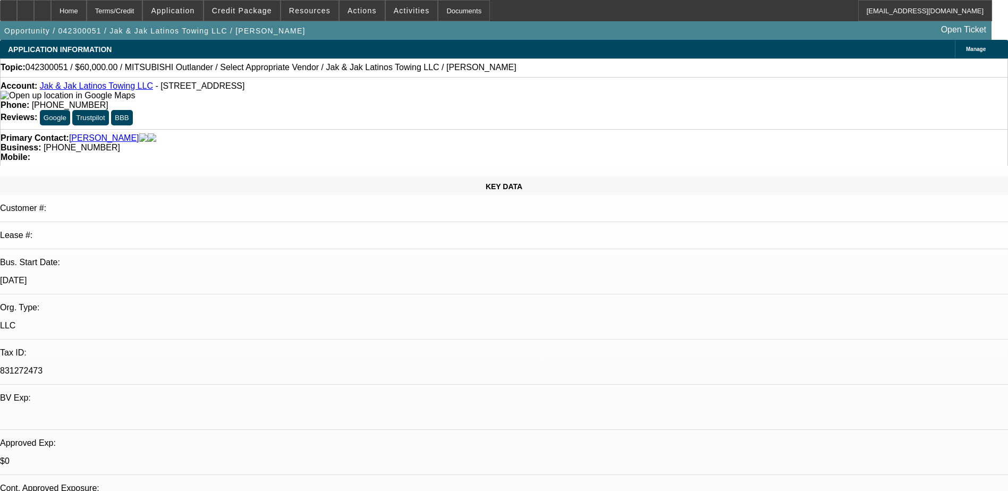
select select "0"
select select "2"
select select "0.1"
select select "4"
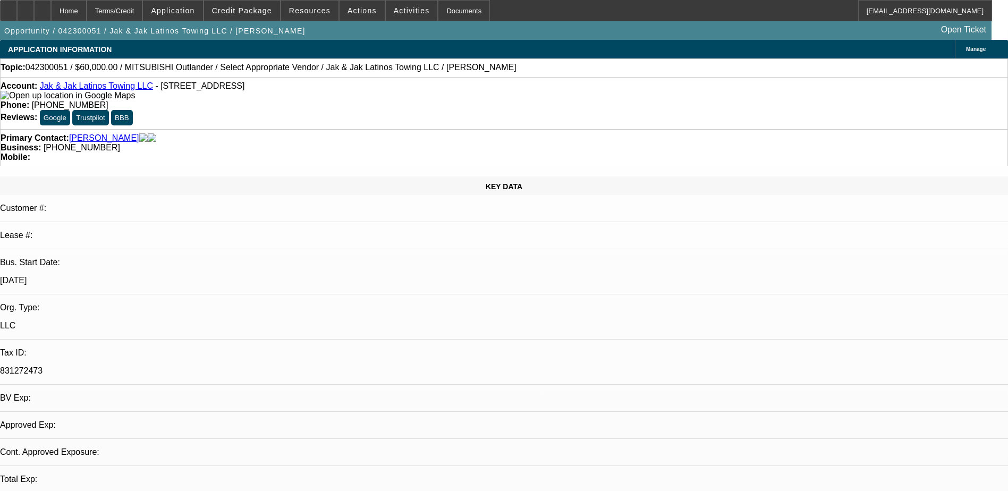
select select "0"
select select "2"
select select "0.1"
select select "4"
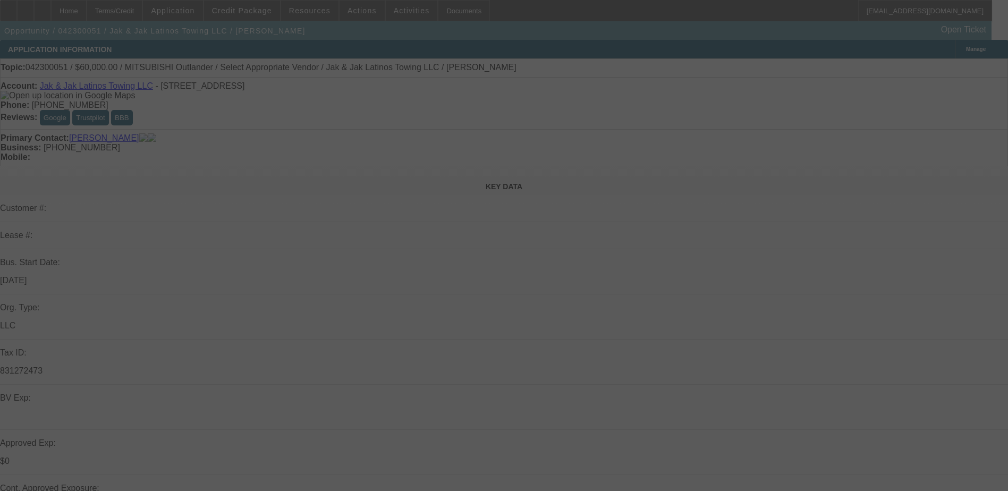
select select "0"
select select "2"
select select "0.1"
select select "4"
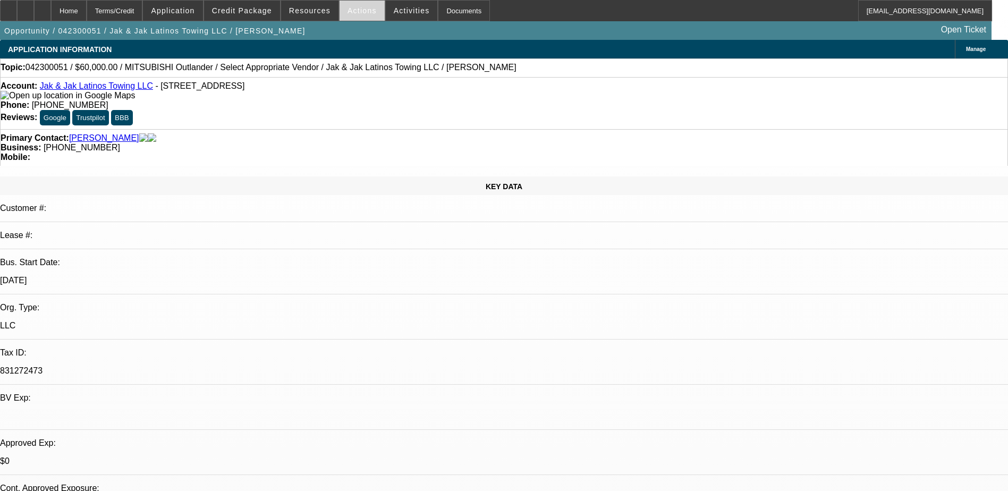
click at [359, 11] on span "Actions" at bounding box center [361, 10] width 29 height 8
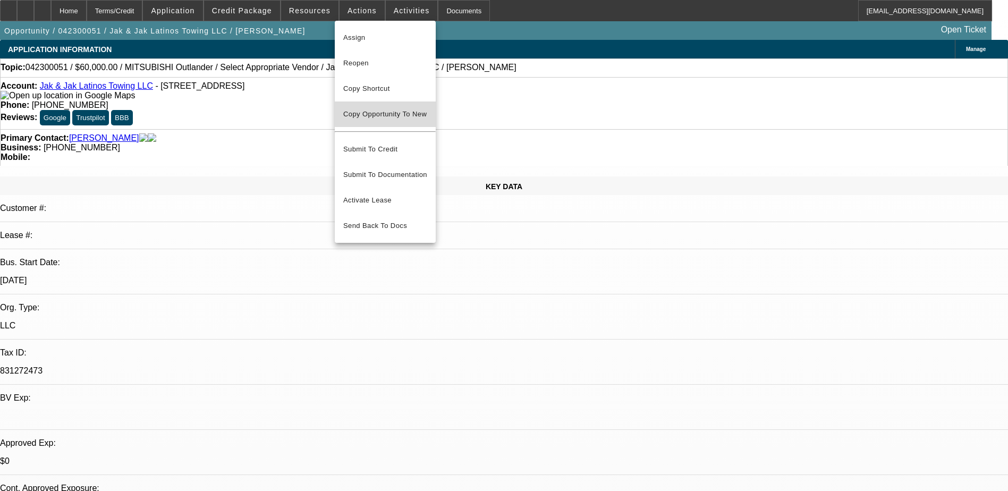
click at [390, 113] on span "Copy Opportunity To New" at bounding box center [384, 114] width 83 height 8
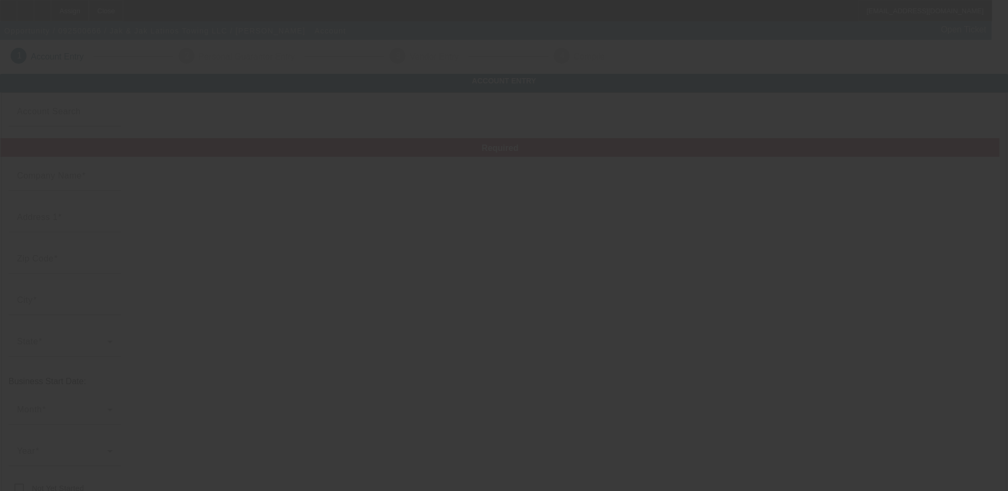
type input "Jak & Jak Latinos Towing LLC"
type input "2551 Midland Park Rd"
type input "29406"
type input "North Charleston"
type input "[PHONE_NUMBER]"
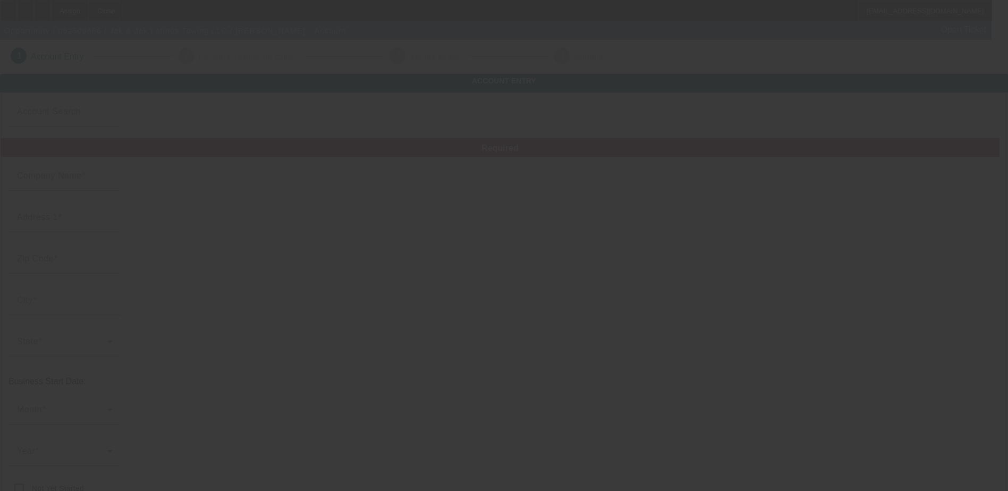
type input "miguelmelgar78@gmail.com"
type input "831272473"
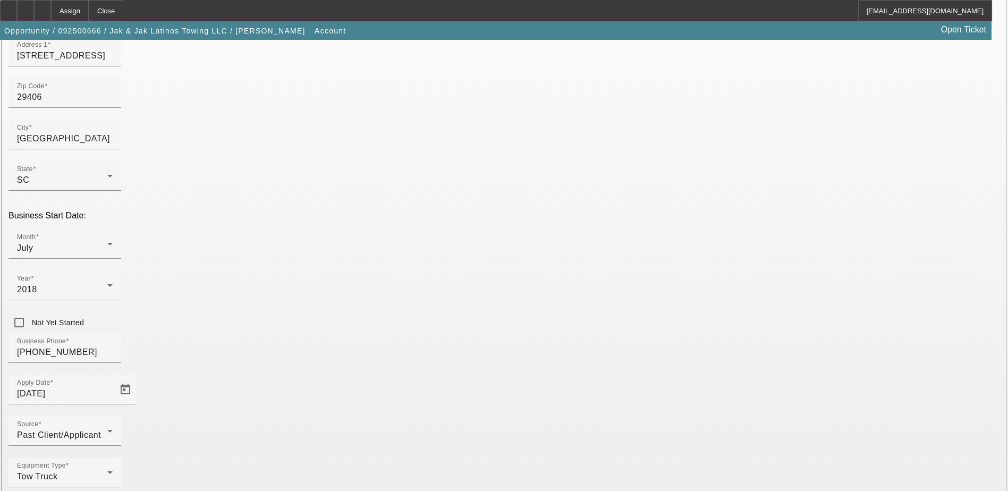
scroll to position [189, 0]
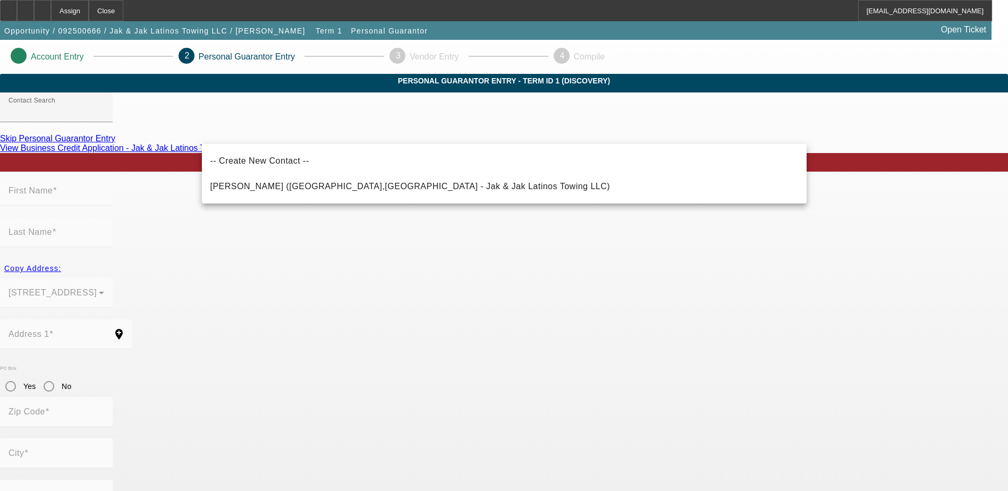
click at [262, 182] on span "Melgar, Miguel (North Charleston,SC - Jak & Jak Latinos Towing LLC)" at bounding box center [410, 186] width 400 height 13
type input "Melgar, Miguel (North Charleston,SC - Jak & Jak Latinos Towing LLC)"
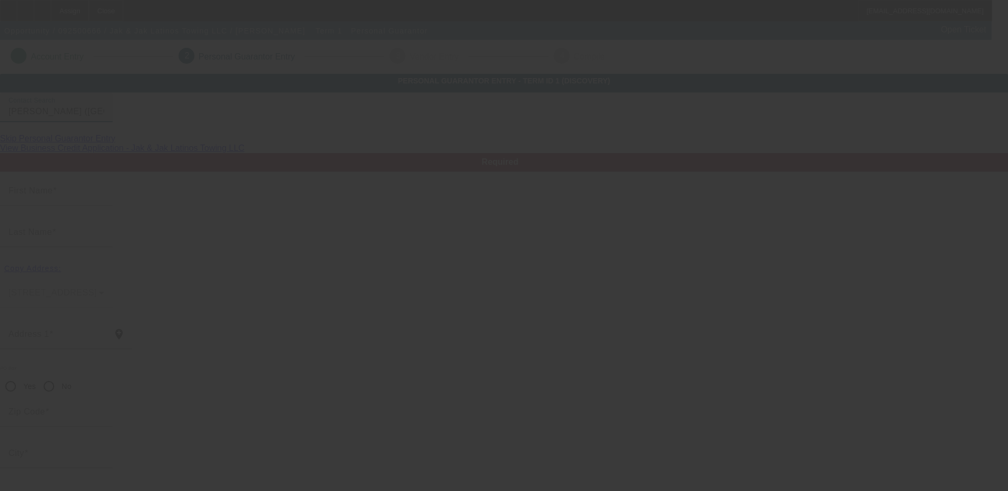
type input "Miguel"
type input "Melgar"
type input "2551 Midland Park Rd"
radio input "true"
type input "29406"
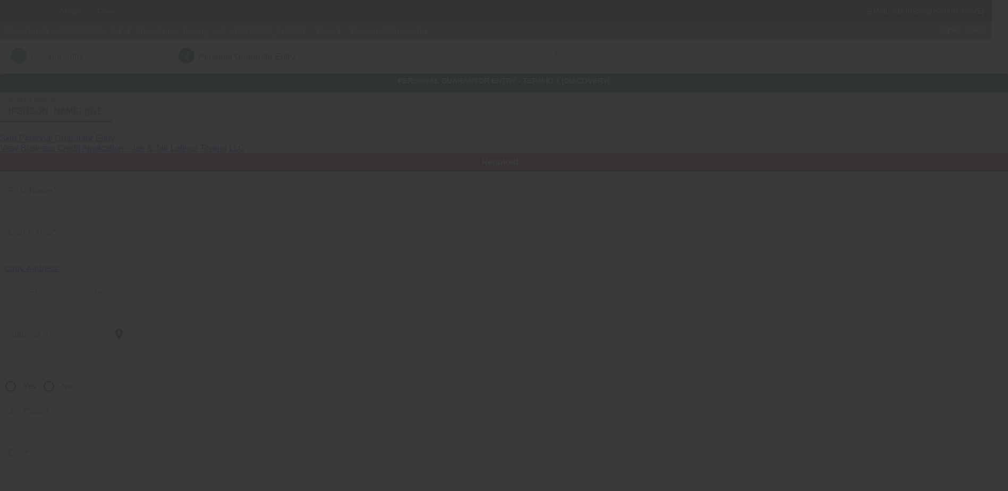
type input "North Charleston"
type input "[PHONE_NUMBER]"
type input "100"
type input "658-10-3821"
type input "jaklatinostowing78@gmail.com"
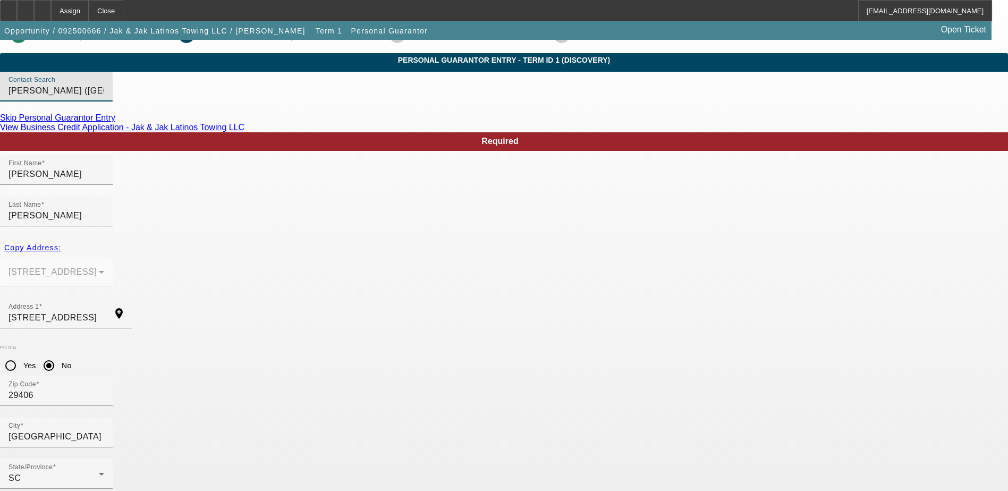
scroll to position [38, 0]
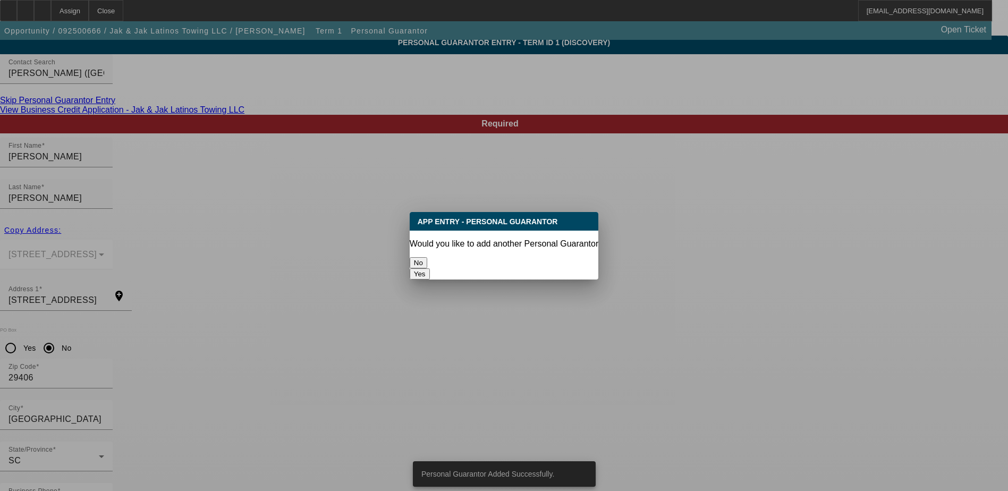
scroll to position [0, 0]
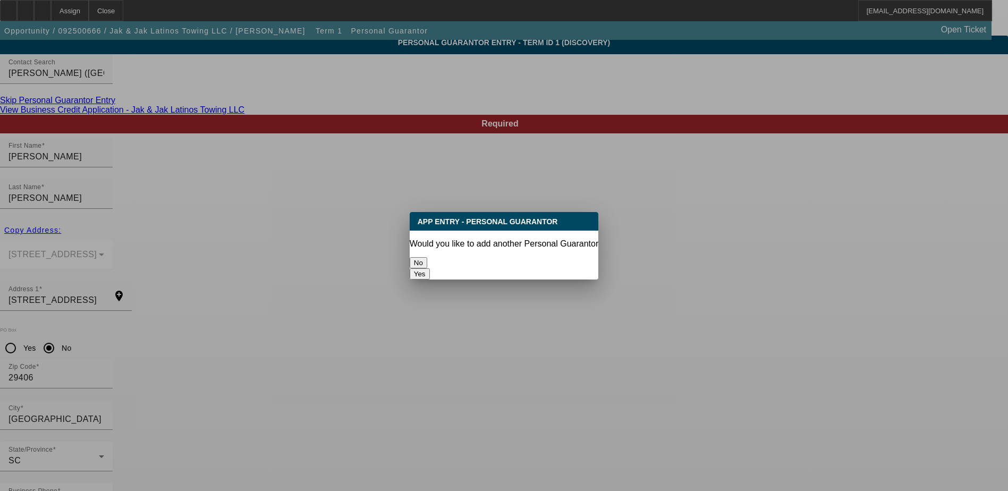
click at [427, 257] on button "No" at bounding box center [419, 262] width 18 height 11
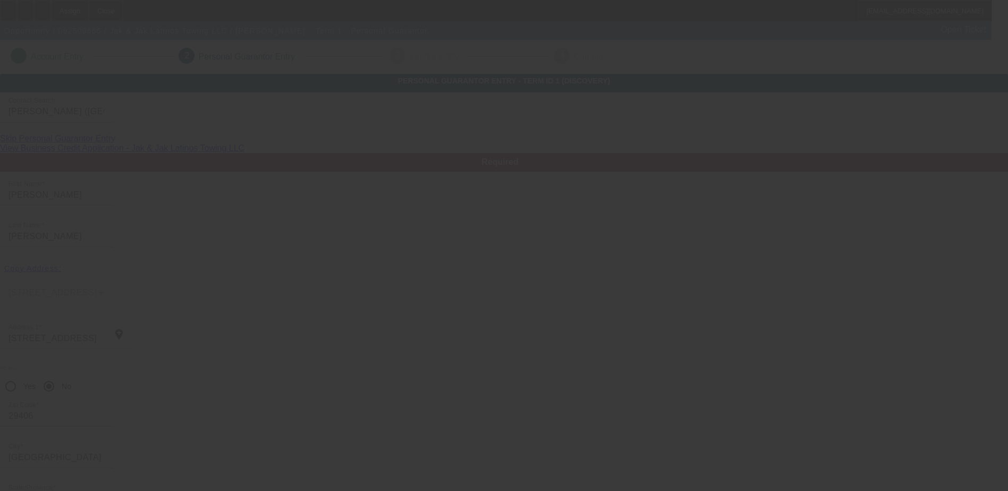
scroll to position [38, 0]
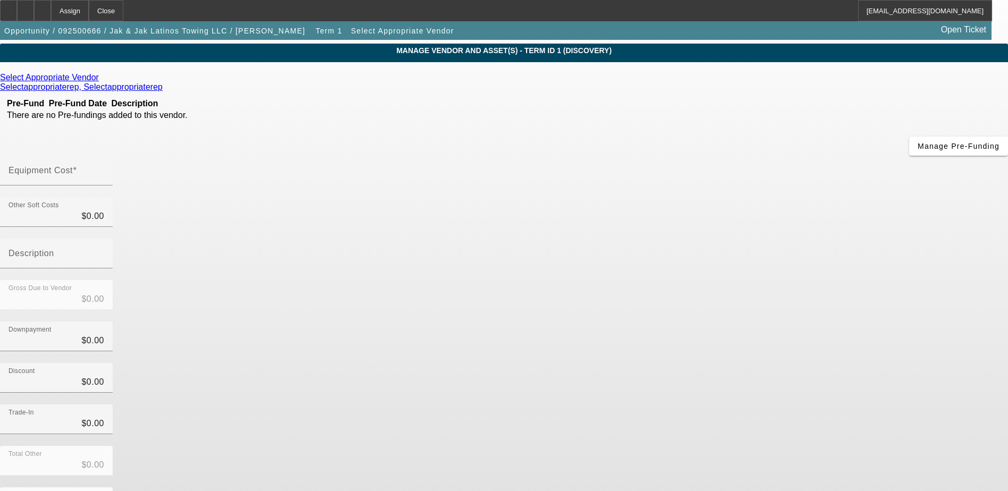
scroll to position [47, 0]
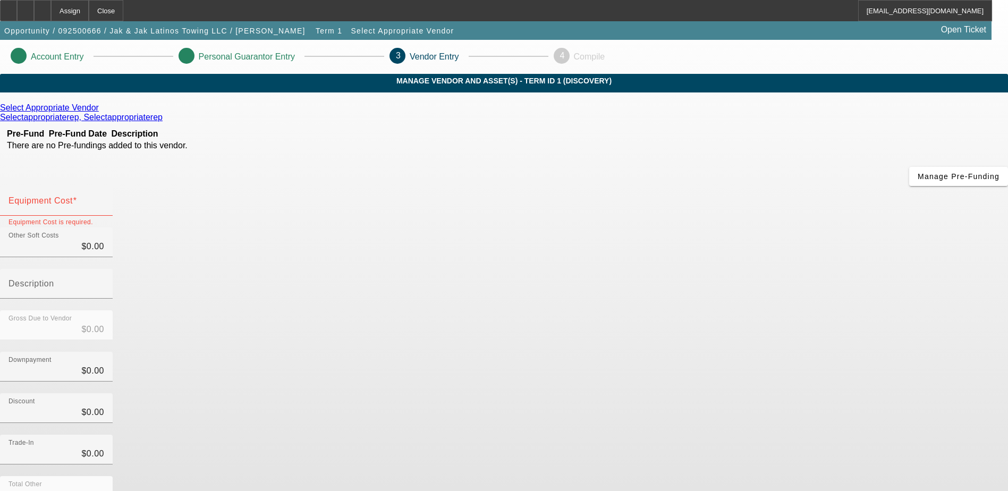
click at [101, 112] on icon at bounding box center [101, 107] width 0 height 9
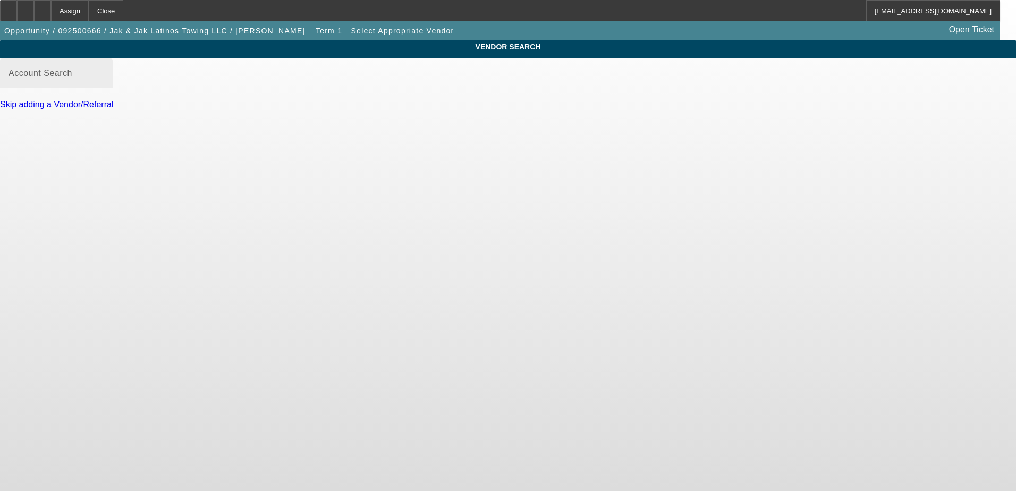
click at [104, 84] on input "Account Search" at bounding box center [56, 77] width 96 height 13
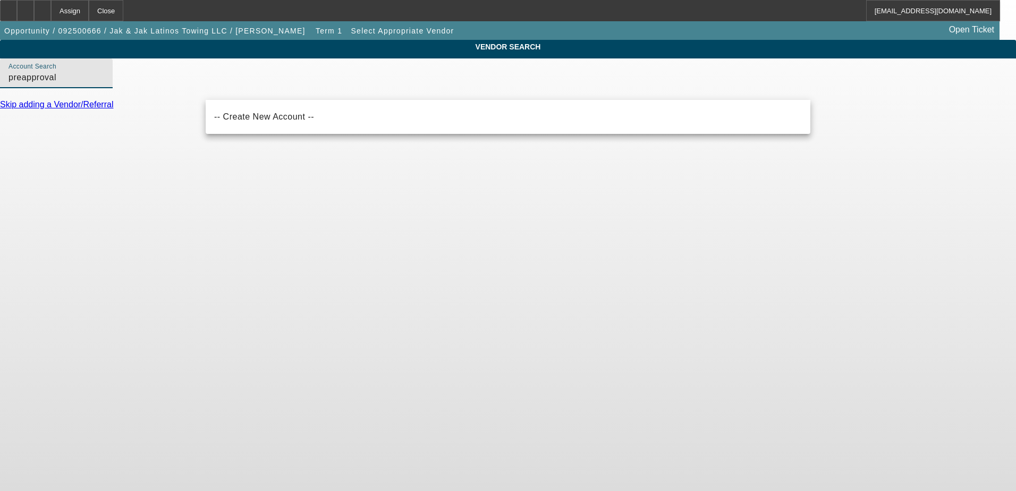
type input "preapproval"
click at [104, 84] on input "preapproval" at bounding box center [56, 77] width 96 height 13
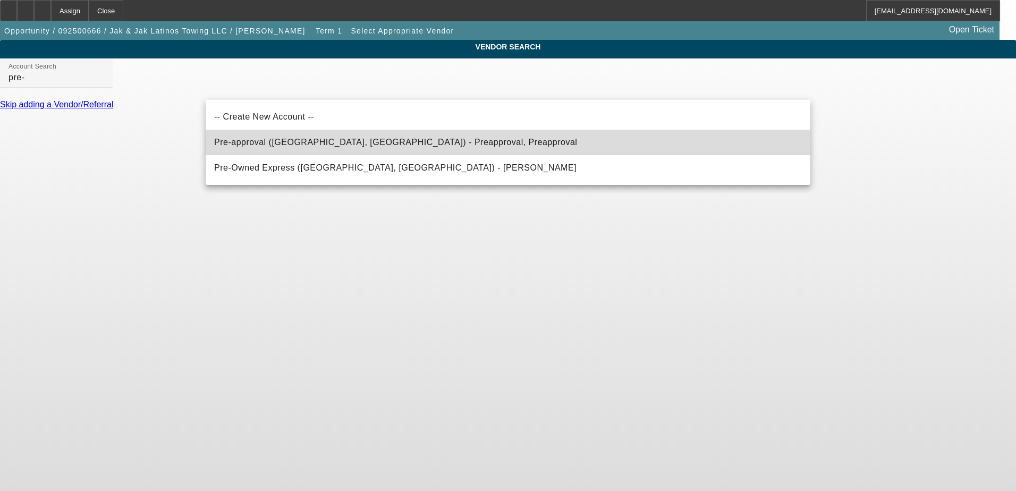
click at [319, 146] on span "Pre-approval (Northbrook, IL) - Preapproval, Preapproval" at bounding box center [395, 142] width 363 height 9
type input "Pre-approval (Northbrook, IL) - Preapproval, Preapproval"
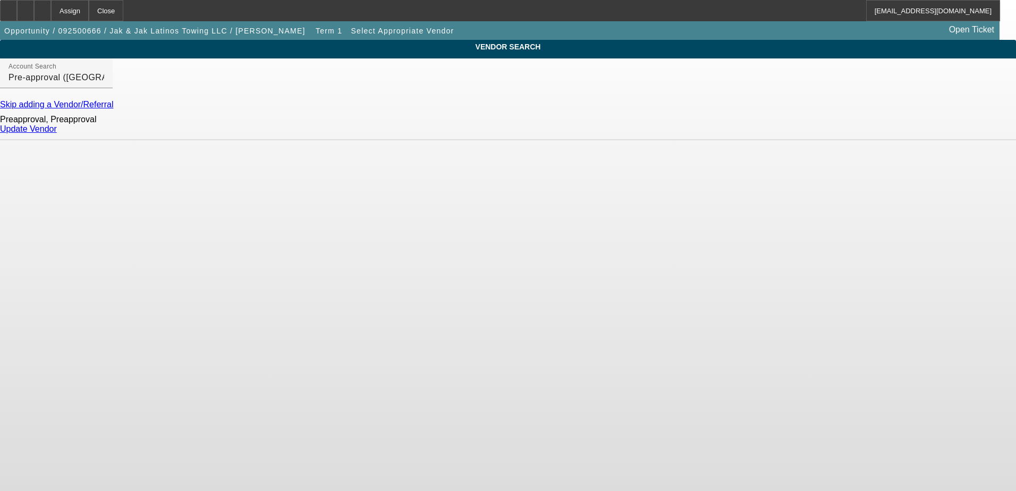
click at [57, 133] on link "Update Vendor" at bounding box center [28, 128] width 57 height 9
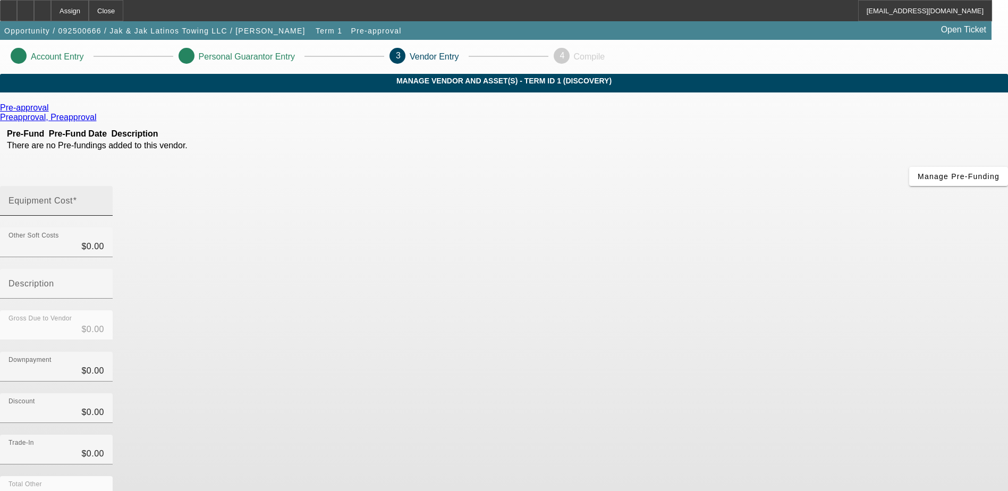
click at [104, 199] on input "Equipment Cost" at bounding box center [56, 205] width 96 height 13
type input "1"
type input "$1.00"
type input "17"
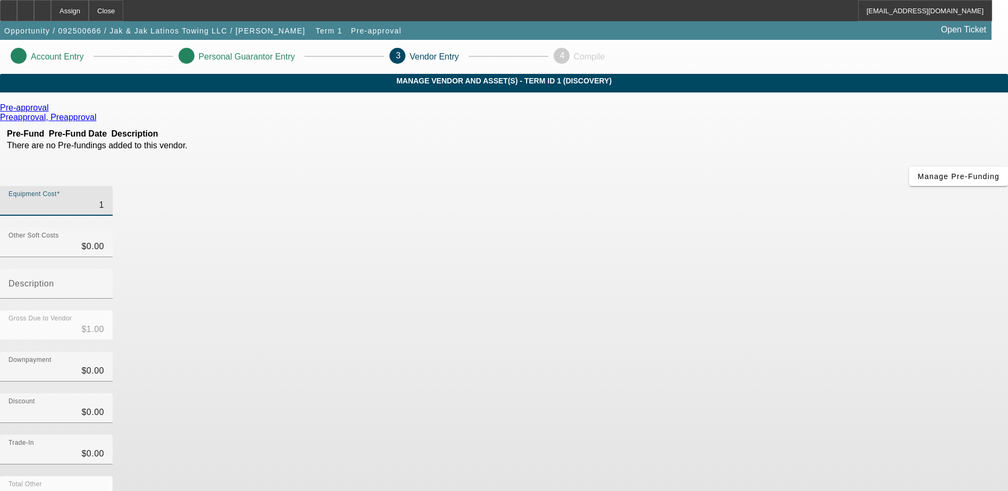
type input "$17.00"
type input "179"
type input "$179.00"
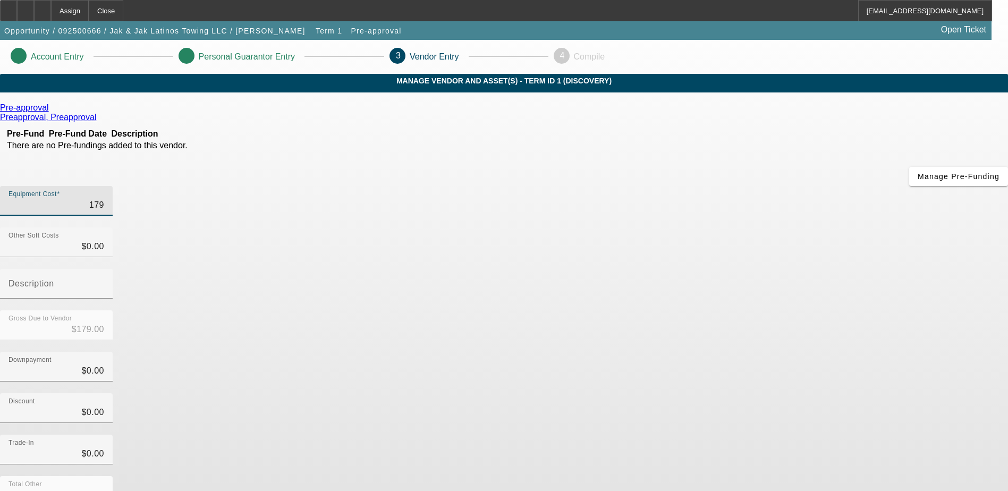
type input "1799"
type input "$1,799.00"
type input "17999"
type input "$17,999.00"
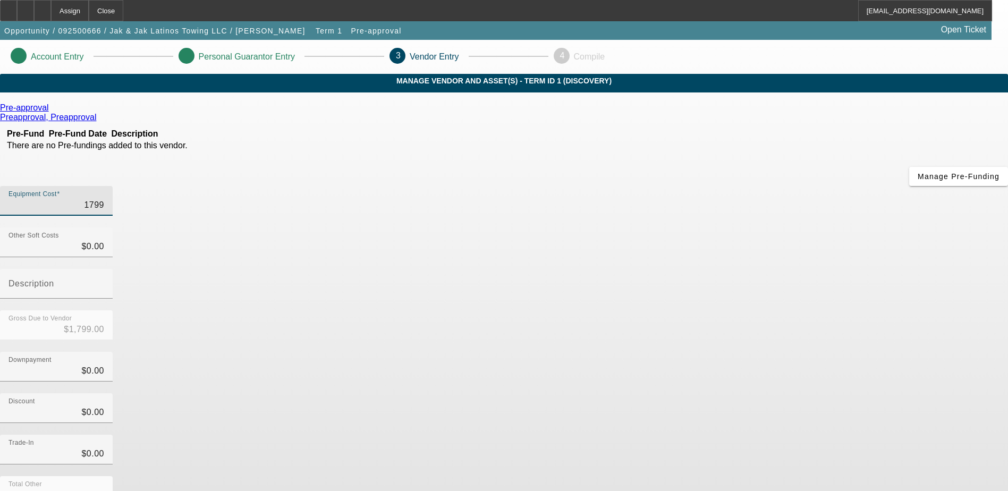
type input "$17,999.00"
type input "179995"
type input "$179,995.00"
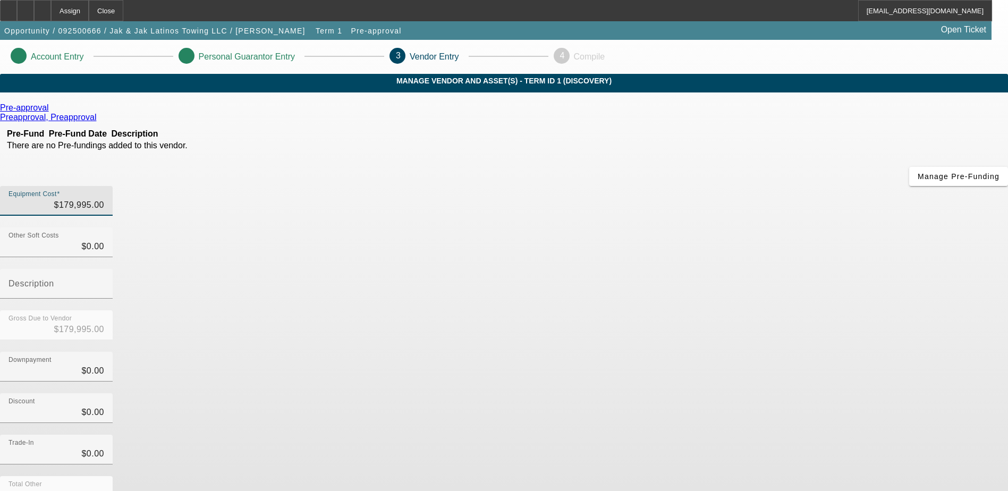
drag, startPoint x: 125, startPoint y: 291, endPoint x: 133, endPoint y: 284, distance: 10.5
click at [125, 291] on app-vendor-asset-manage "Account Entry Personal Guarantor Entry 3 Vendor Entry 4 Compile MANAGE VENDOR A…" at bounding box center [504, 336] width 1008 height 593
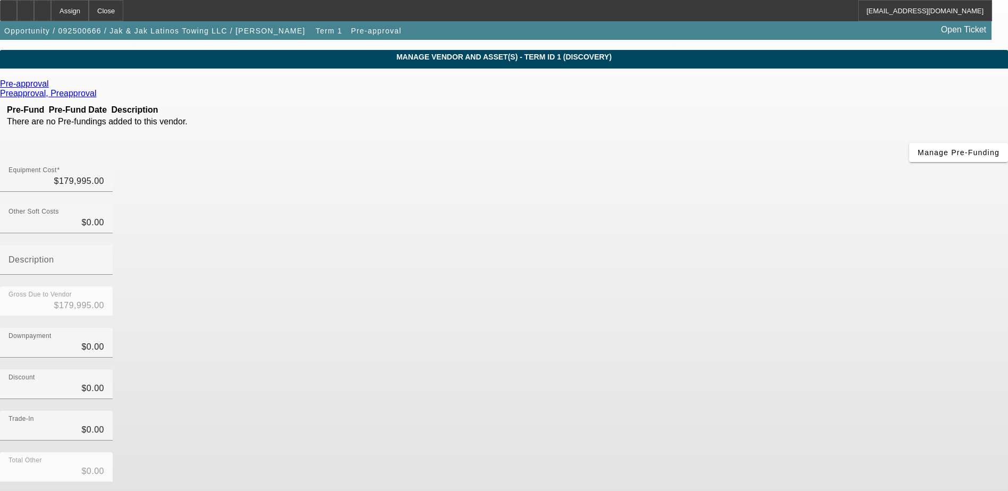
scroll to position [47, 0]
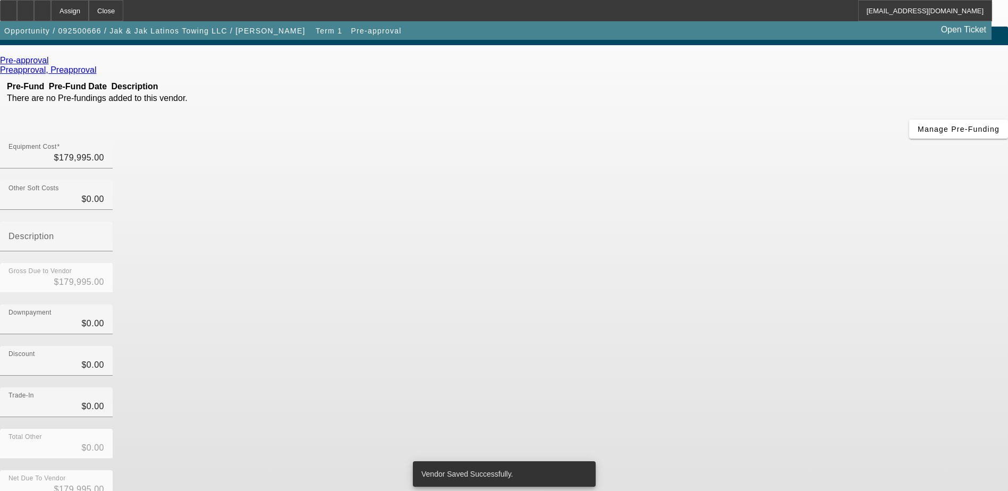
scroll to position [0, 0]
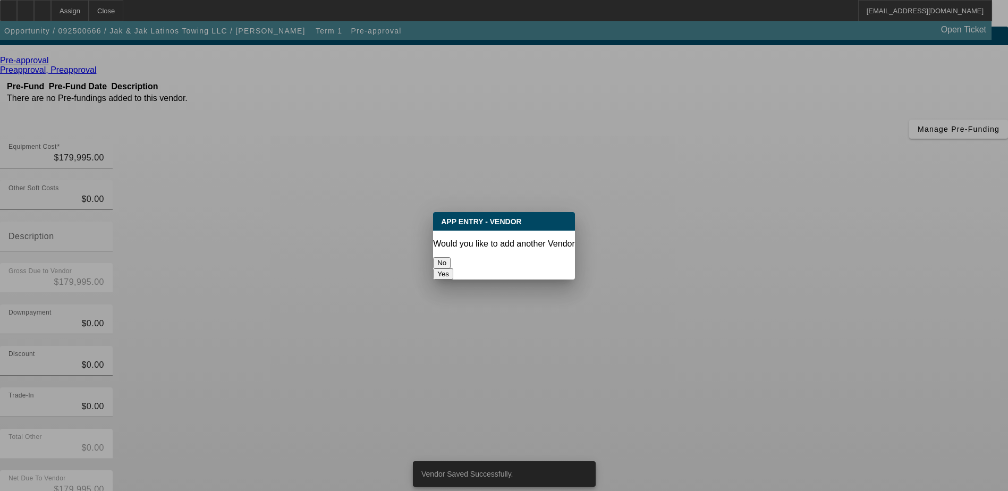
click at [450, 259] on button "No" at bounding box center [442, 262] width 18 height 11
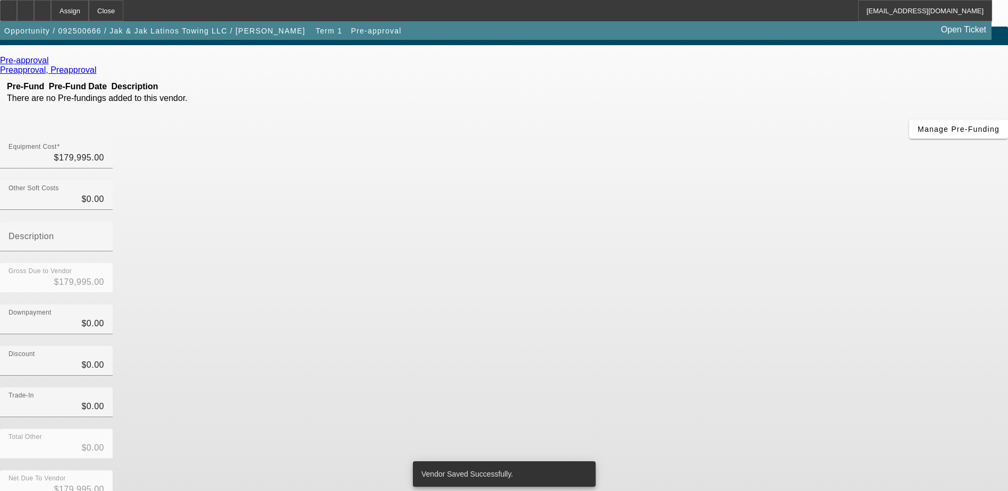
scroll to position [47, 0]
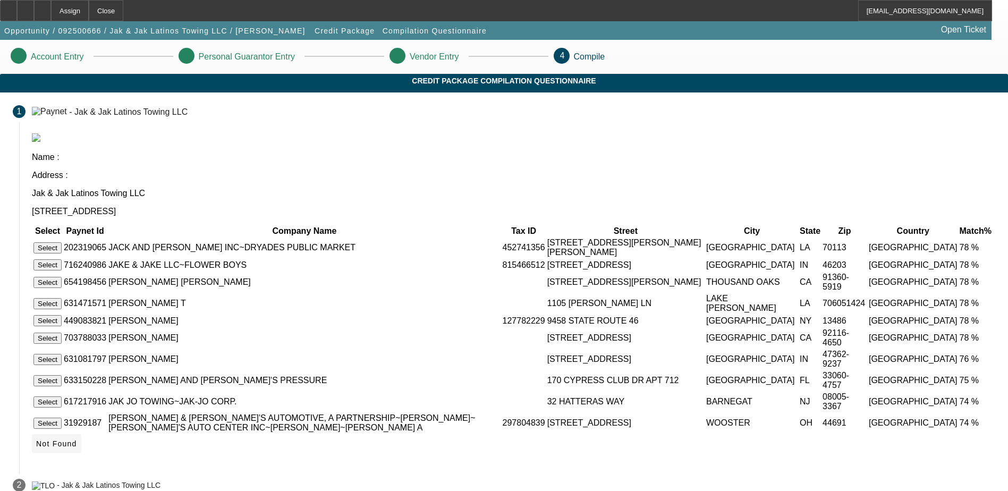
click at [77, 441] on span "Not Found" at bounding box center [56, 443] width 41 height 8
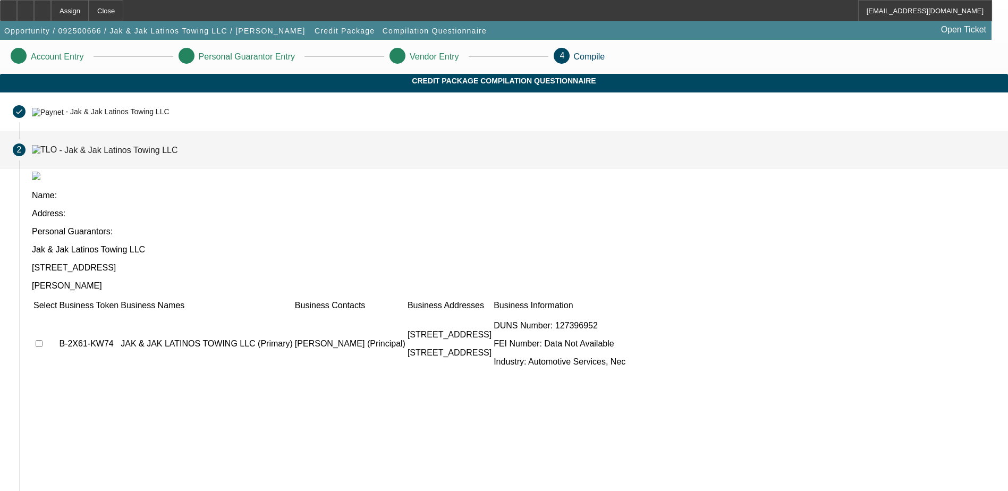
scroll to position [12, 0]
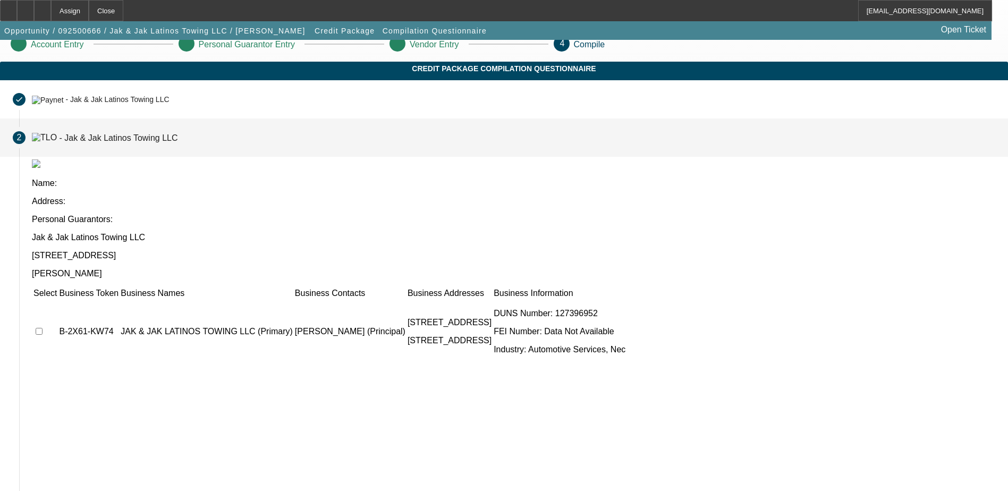
click at [42, 328] on input "checkbox" at bounding box center [39, 331] width 7 height 7
checkbox input "true"
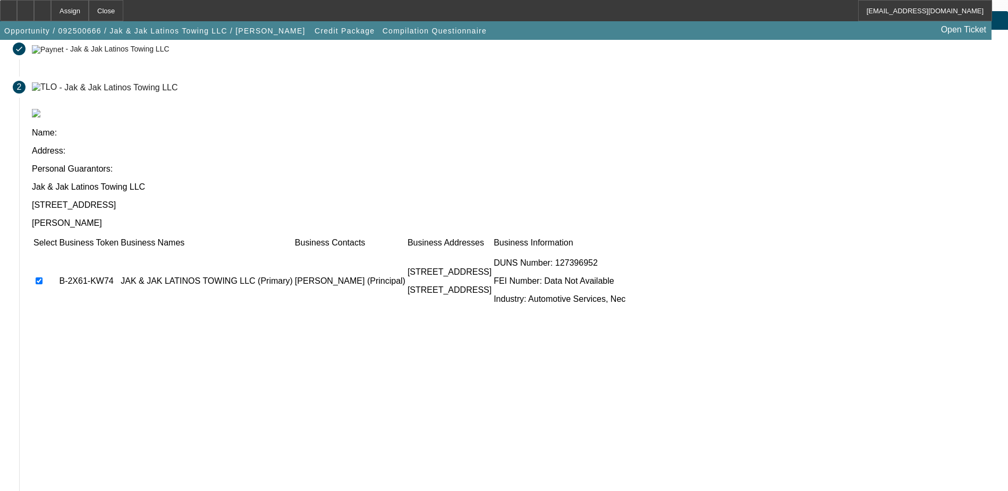
scroll to position [97, 0]
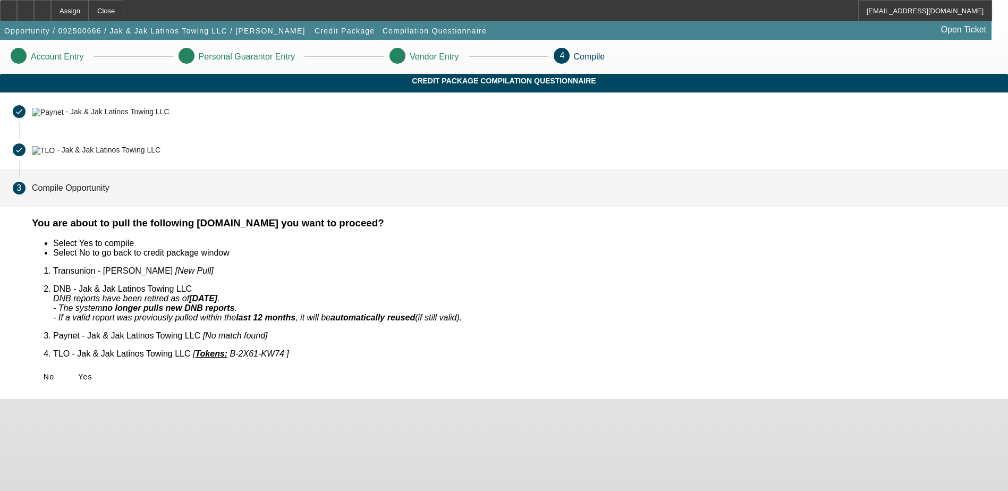
scroll to position [0, 0]
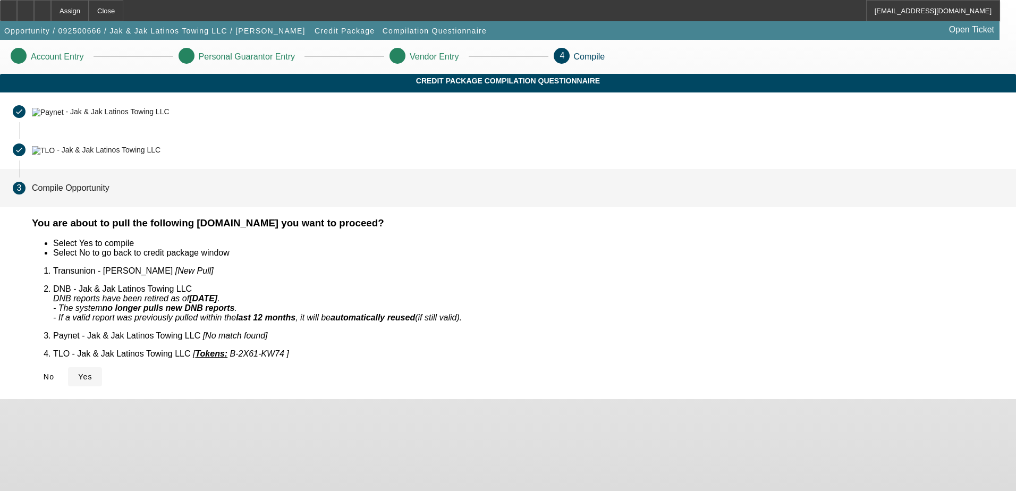
click at [92, 372] on span "Yes" at bounding box center [85, 376] width 14 height 8
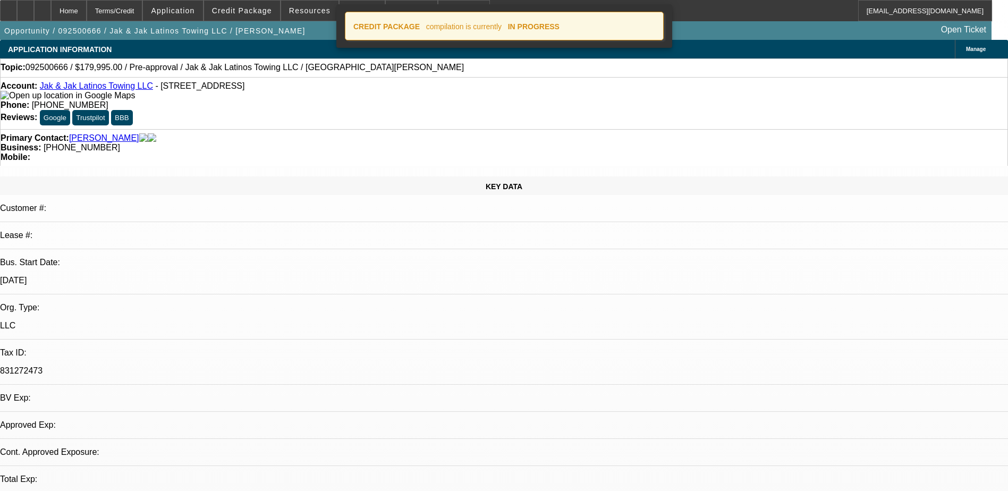
select select "0"
select select "2"
select select "0.1"
select select "4"
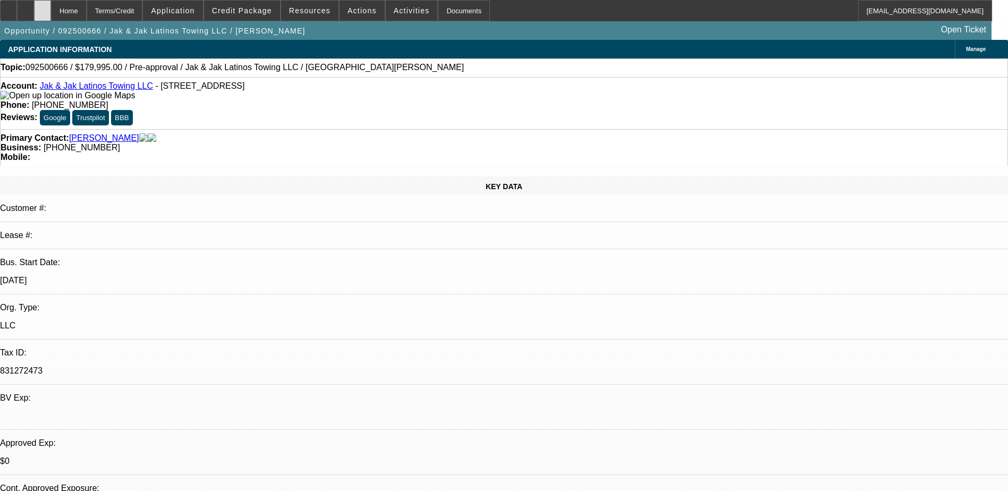
click at [51, 10] on div at bounding box center [42, 10] width 17 height 21
select select "0"
select select "2"
select select "0.1"
select select "1"
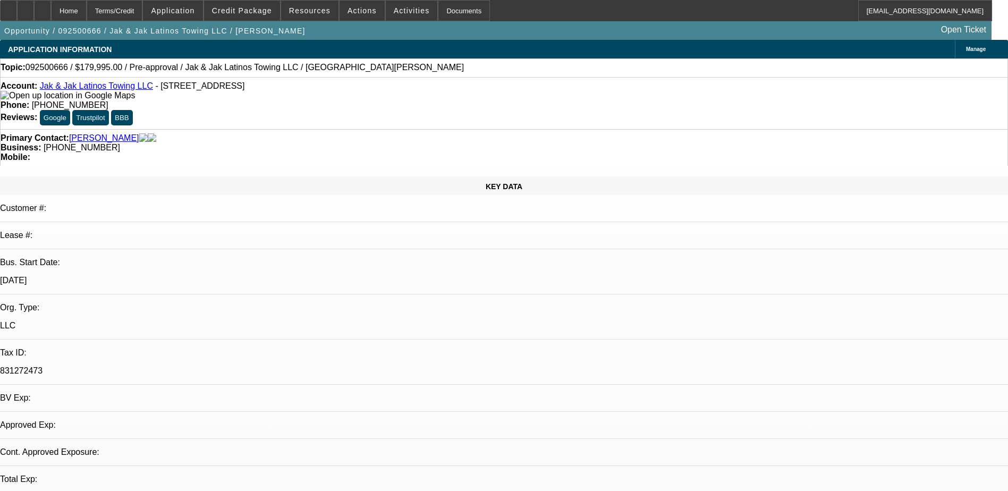
select select "2"
select select "4"
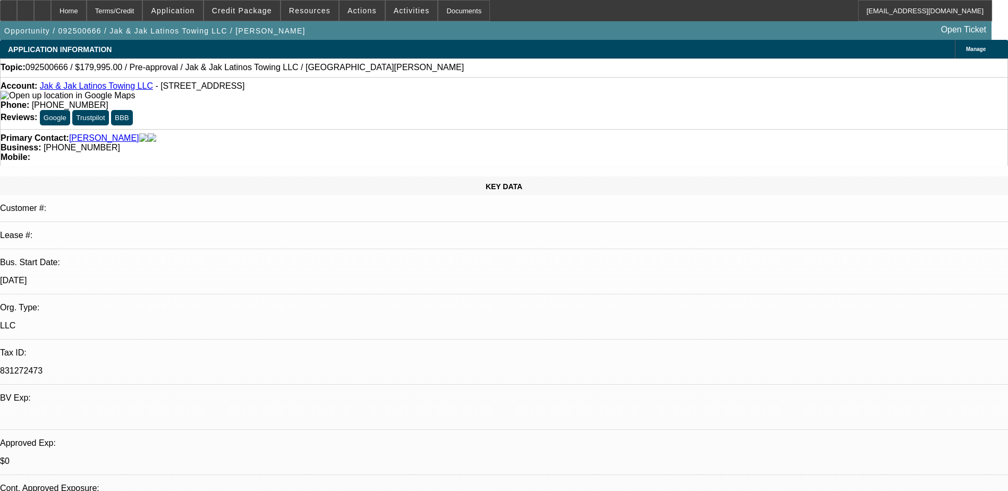
radio input "true"
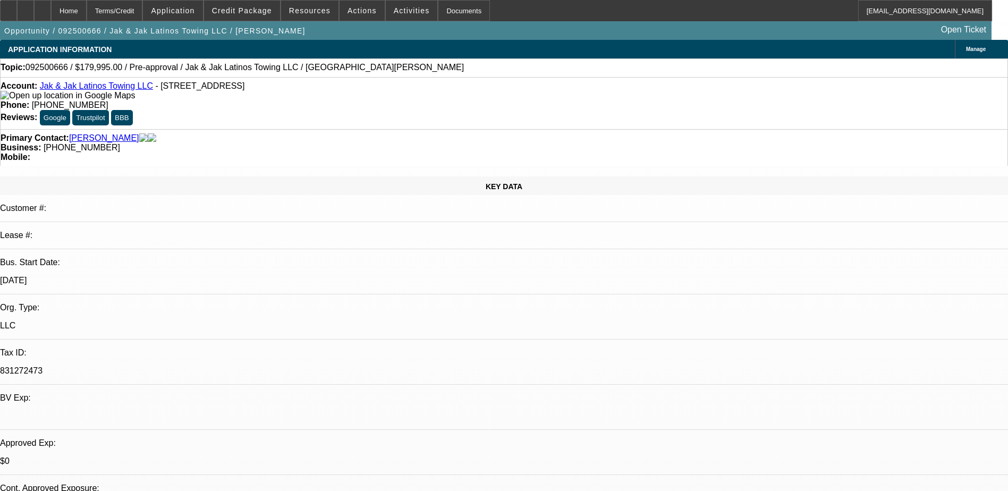
type textarea "9/30) Tt Miguel interested in our freightliners on EU - doesnt know which one b…"
radio input "true"
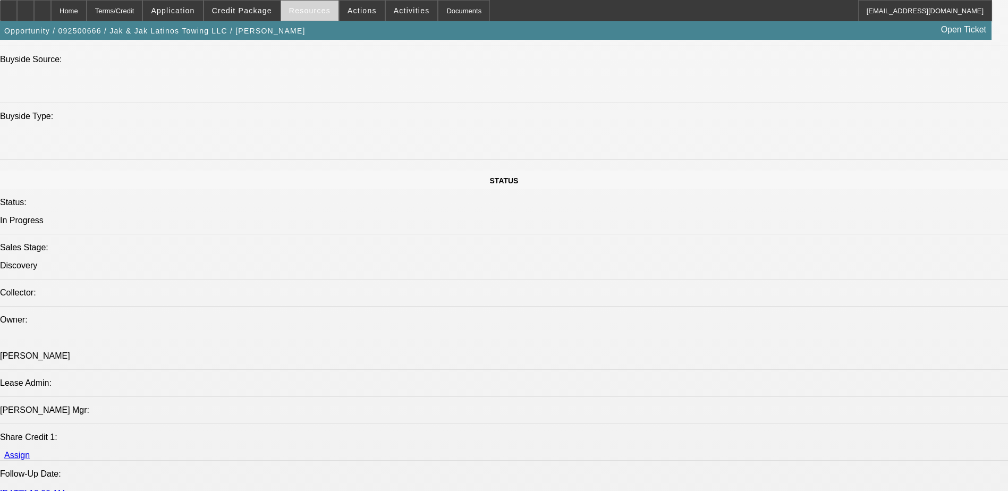
scroll to position [903, 0]
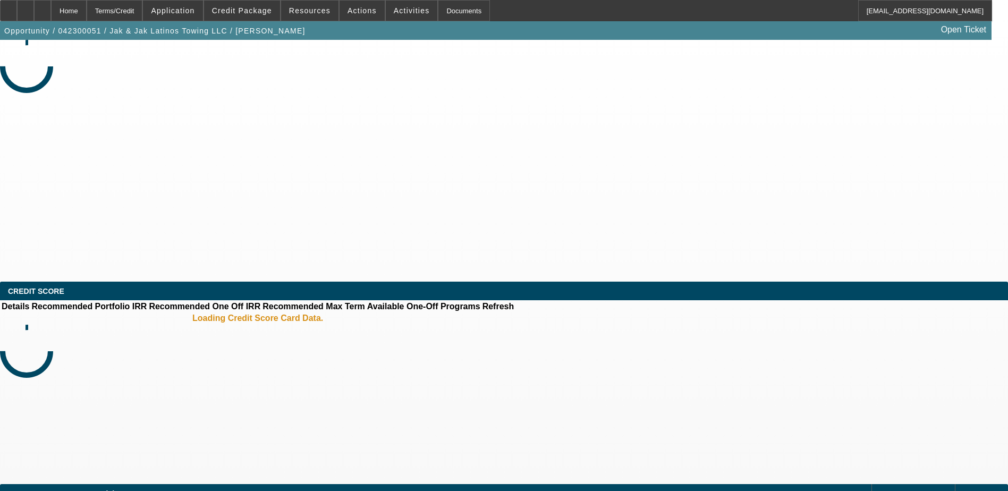
select select "0"
select select "2"
select select "0.1"
select select "4"
